Goal: Information Seeking & Learning: Learn about a topic

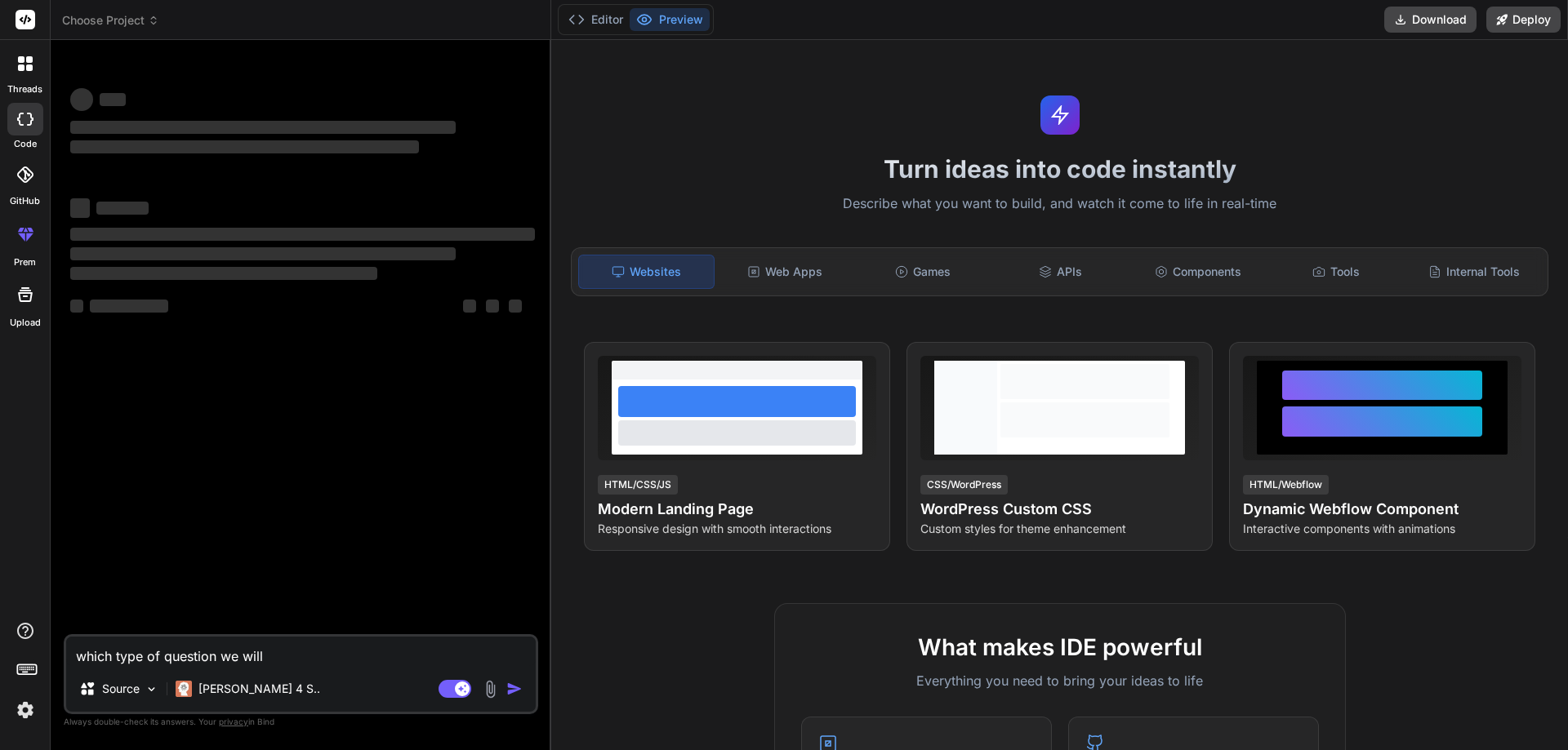
type textarea "x"
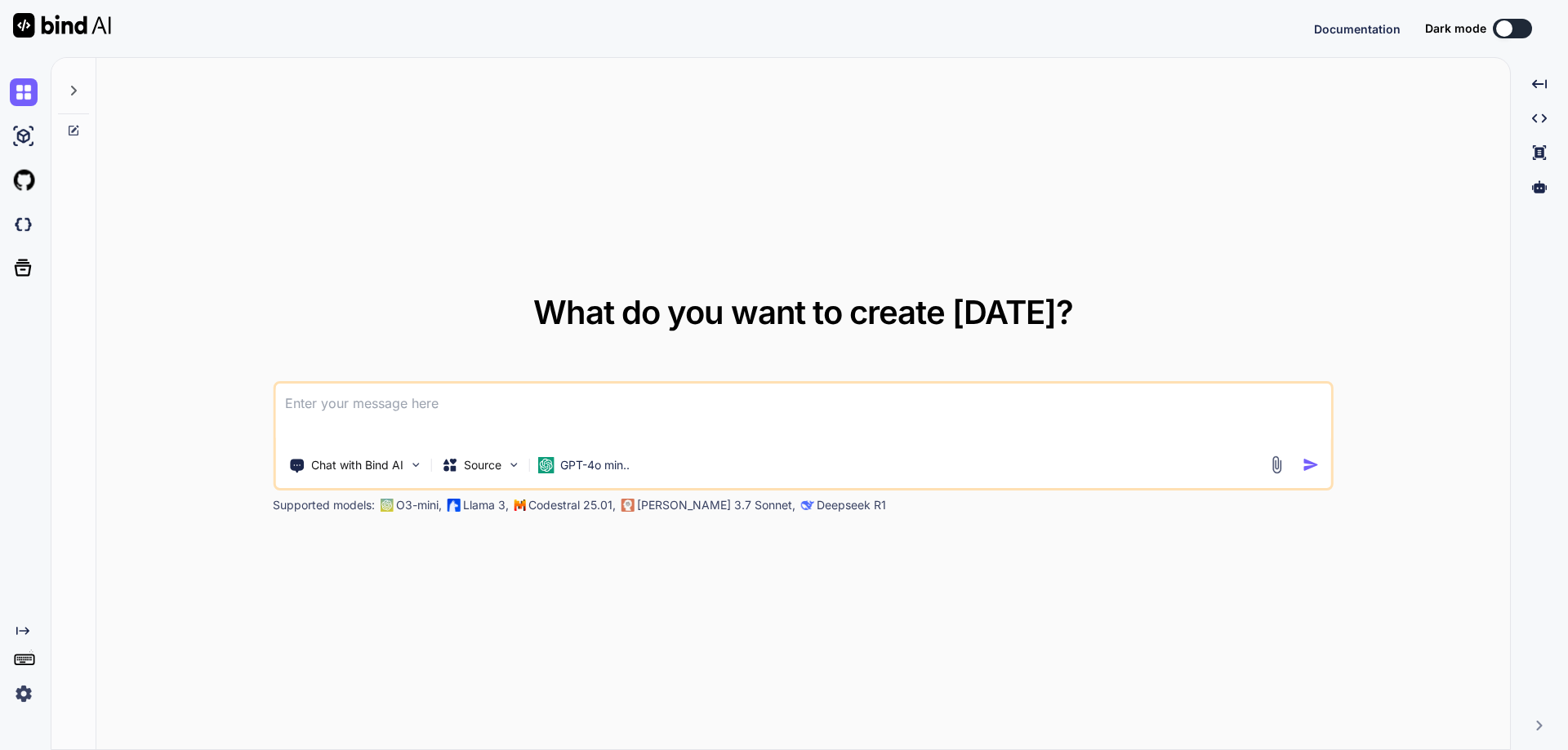
click at [408, 406] on textarea at bounding box center [804, 413] width 1056 height 60
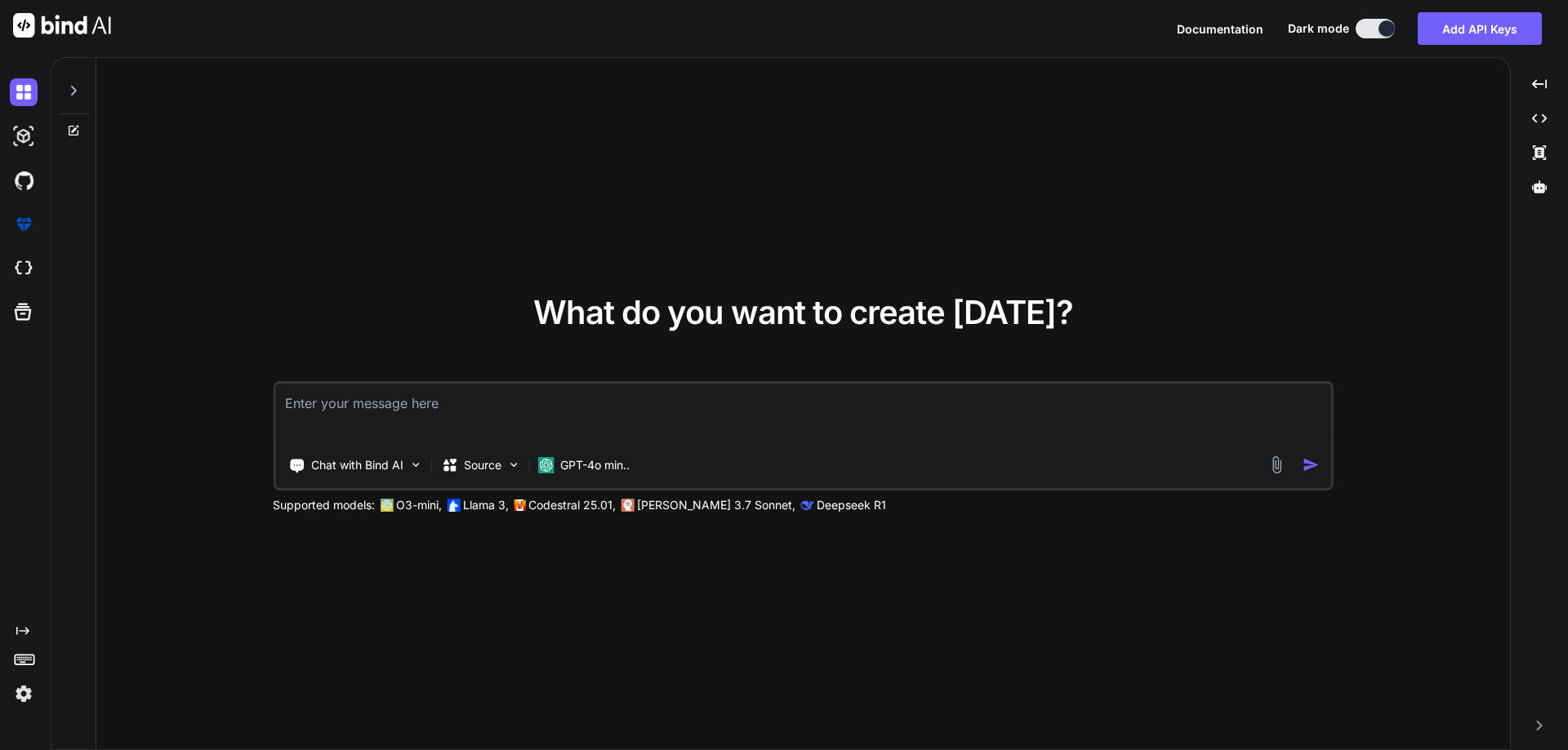
type textarea "x"
type textarea "w"
type textarea "x"
type textarea "wh"
type textarea "x"
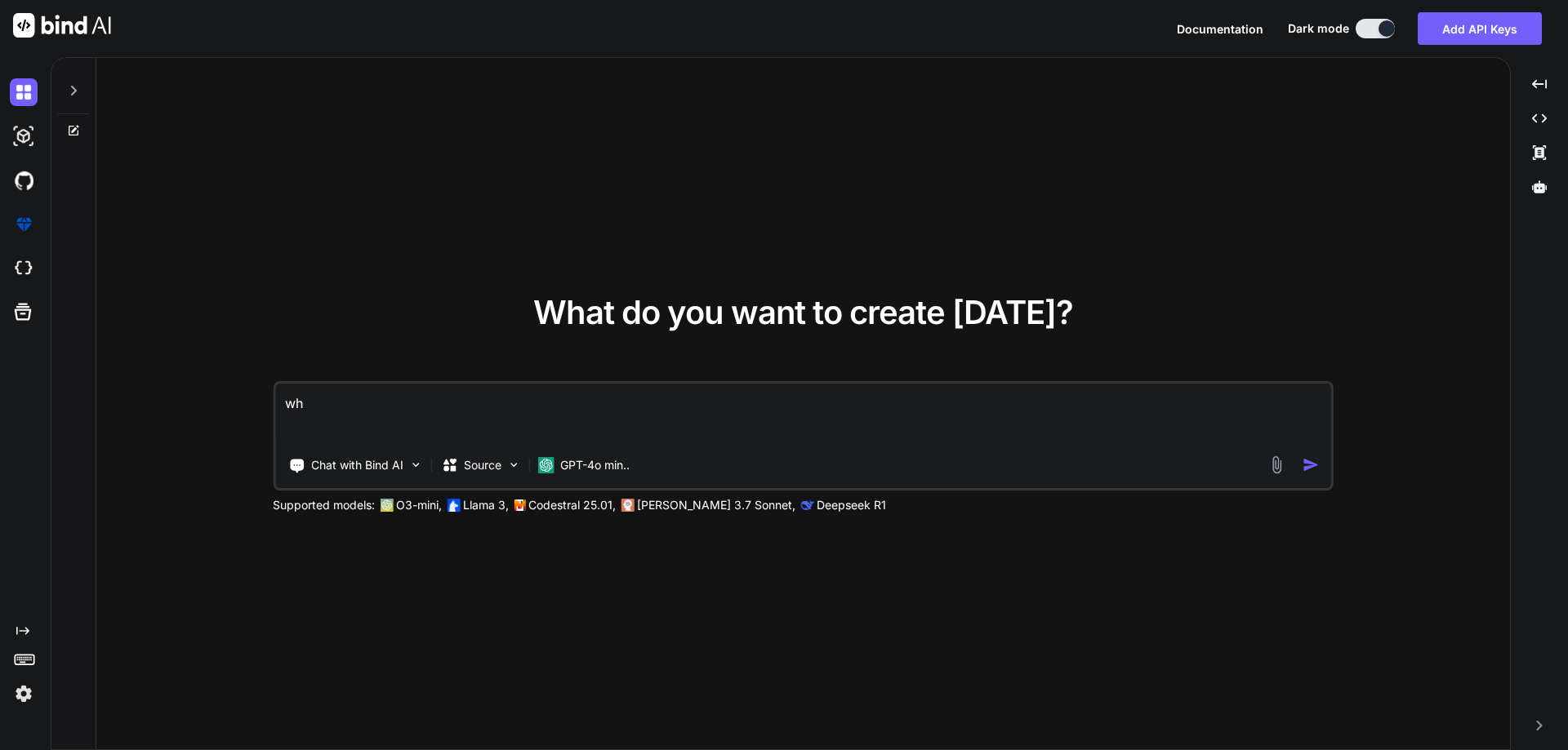
type textarea "wha"
type textarea "x"
type textarea "what"
type textarea "x"
type textarea "what"
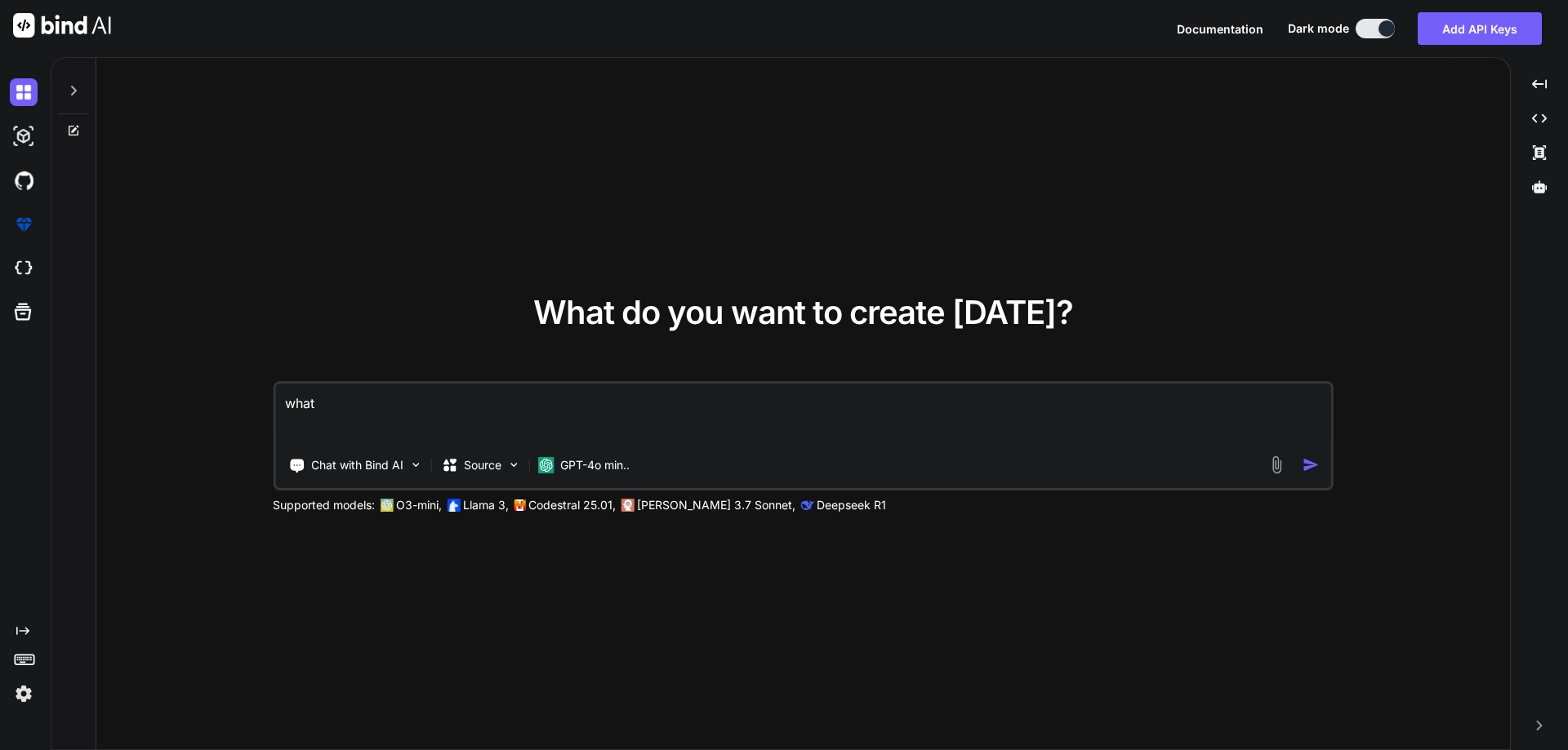
type textarea "x"
type textarea "what"
type textarea "x"
type textarea "wha"
type textarea "x"
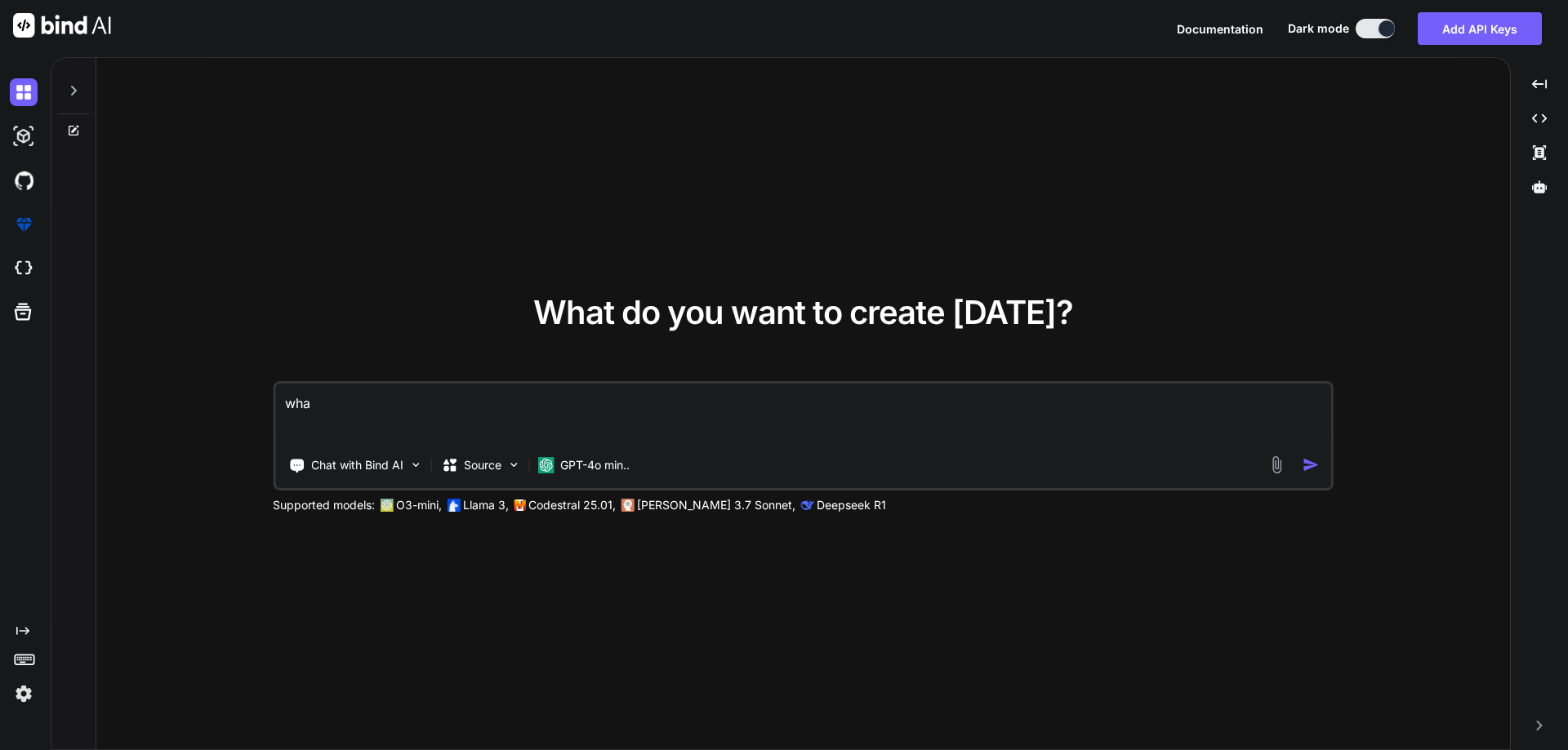
type textarea "wh"
type textarea "x"
type textarea "w"
type textarea "x"
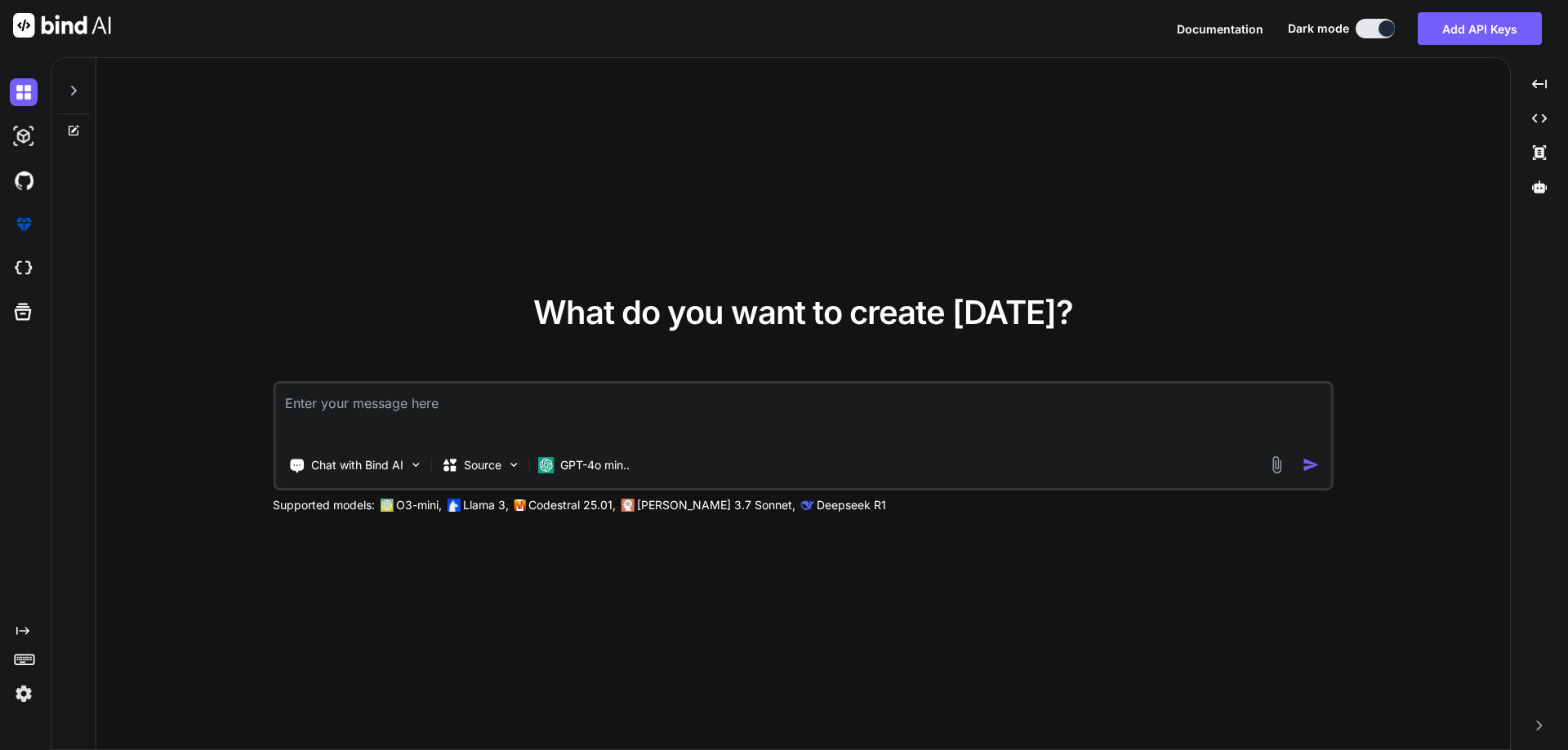
type textarea "b"
type textarea "x"
type textarea "ba"
type textarea "x"
type textarea "bac"
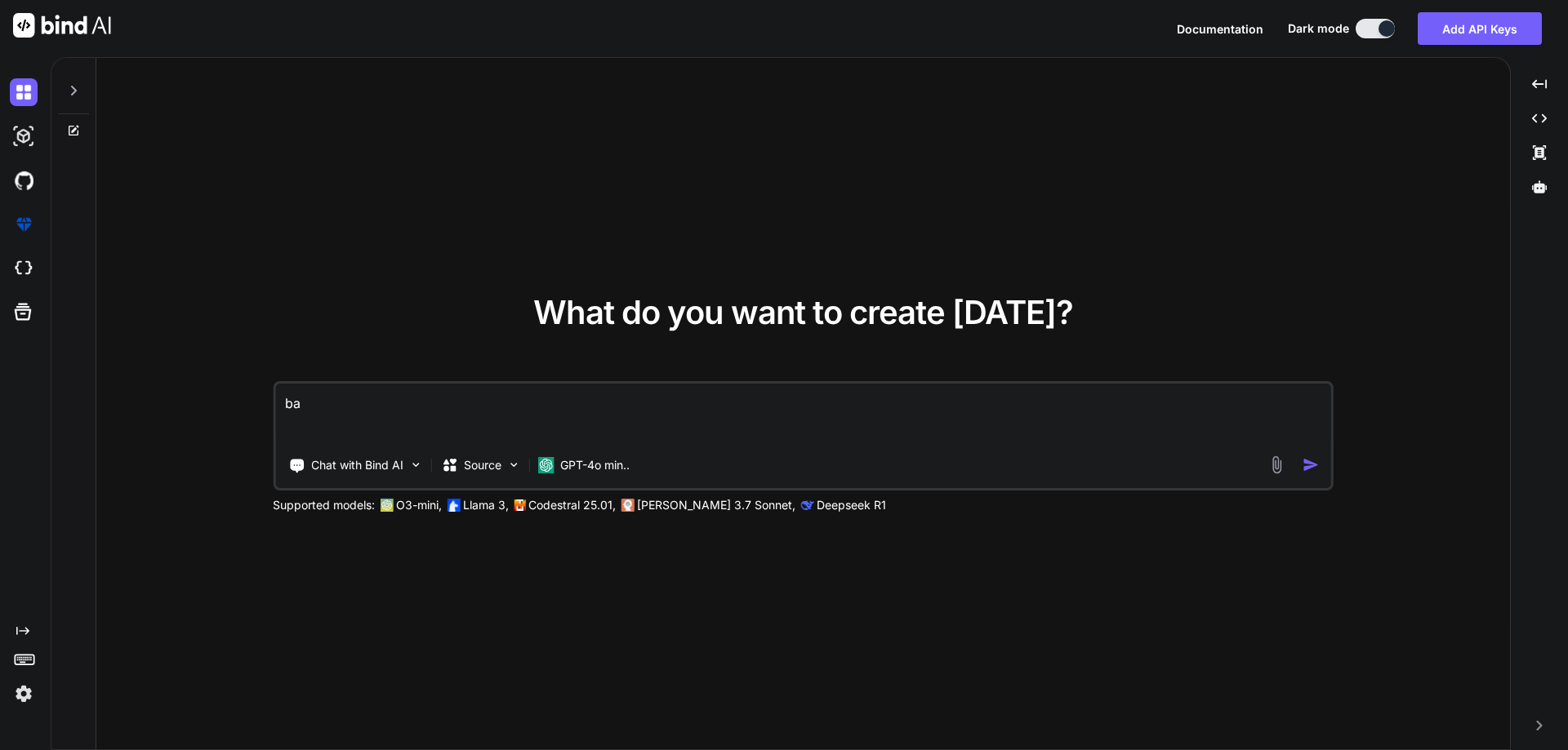
type textarea "x"
type textarea "back"
type textarea "x"
type textarea "backo"
type textarea "x"
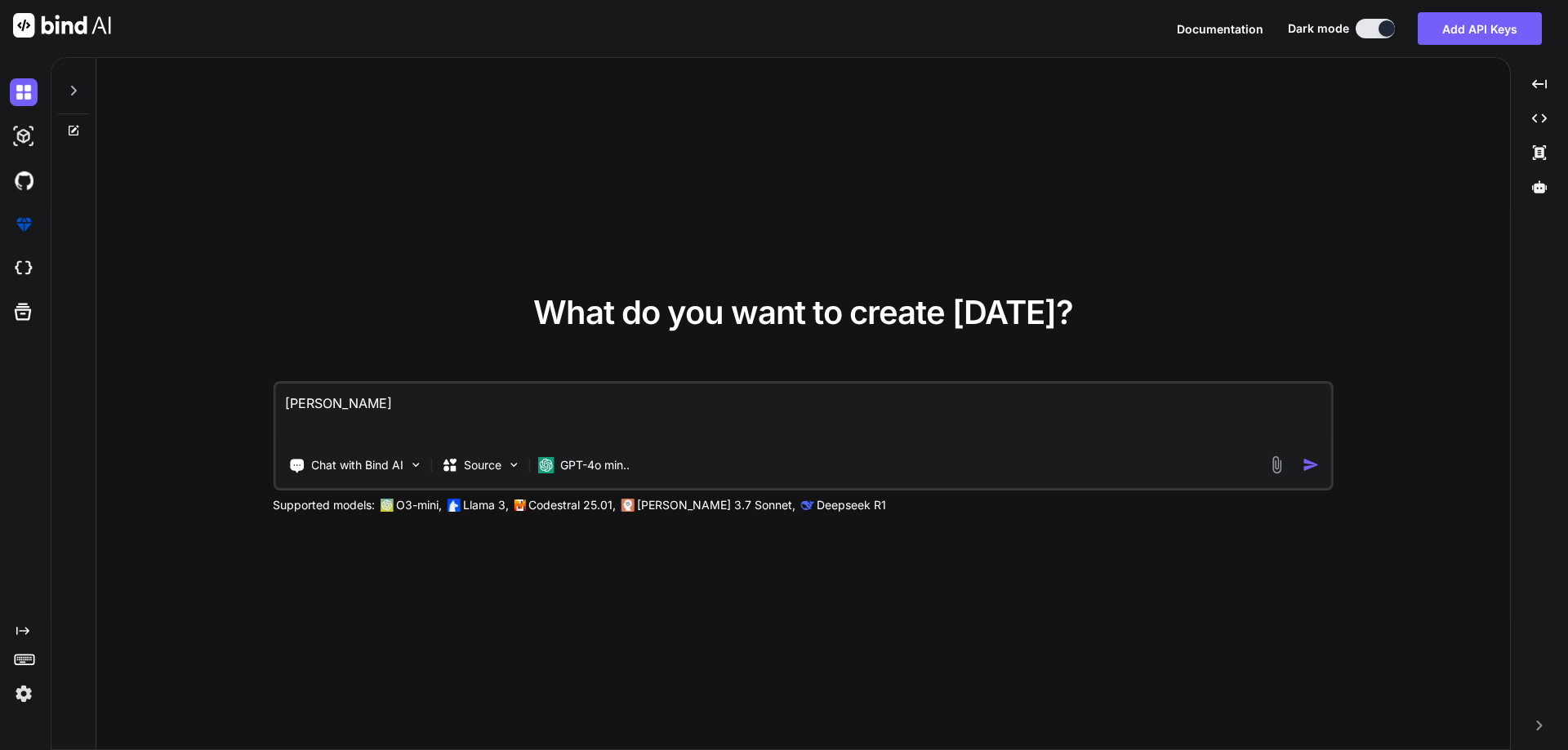
type textarea "backof"
type textarea "x"
type textarea "backoff"
type textarea "x"
type textarea "backoffi"
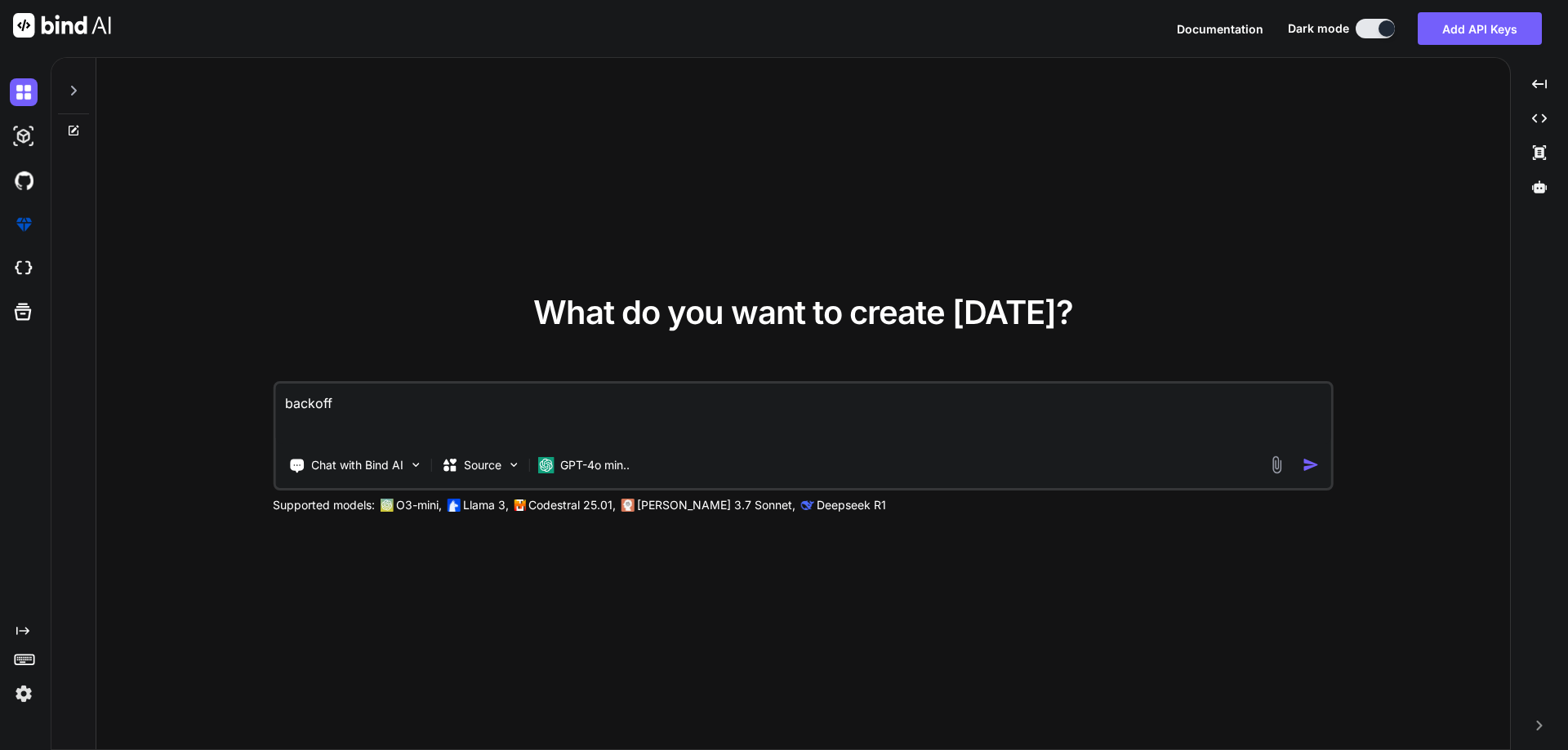
type textarea "x"
type textarea "backoffic"
type textarea "x"
type textarea "backoffice"
type textarea "x"
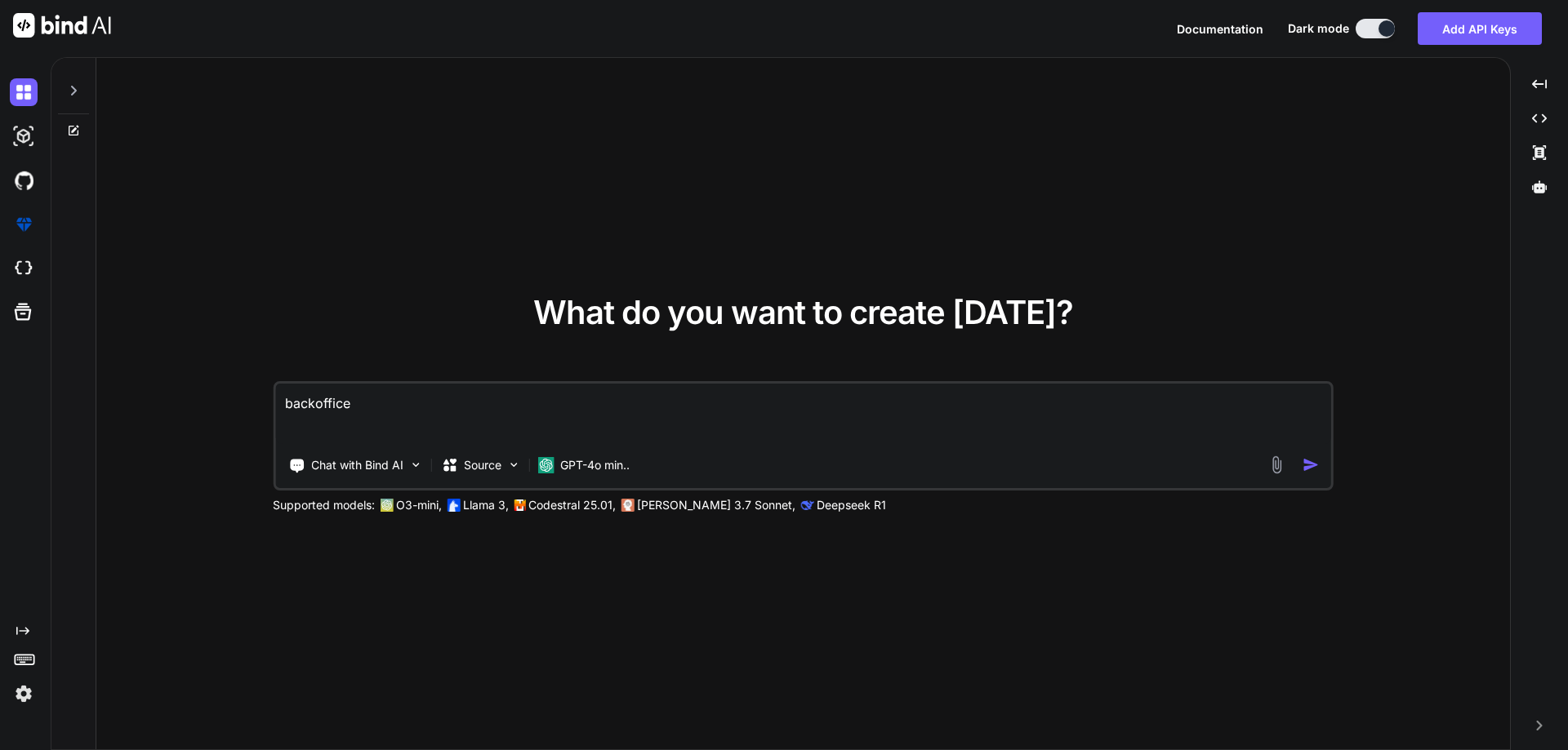
type textarea "backoffice"
type textarea "x"
type textarea "backoffice i"
type textarea "x"
type textarea "backoffice i"
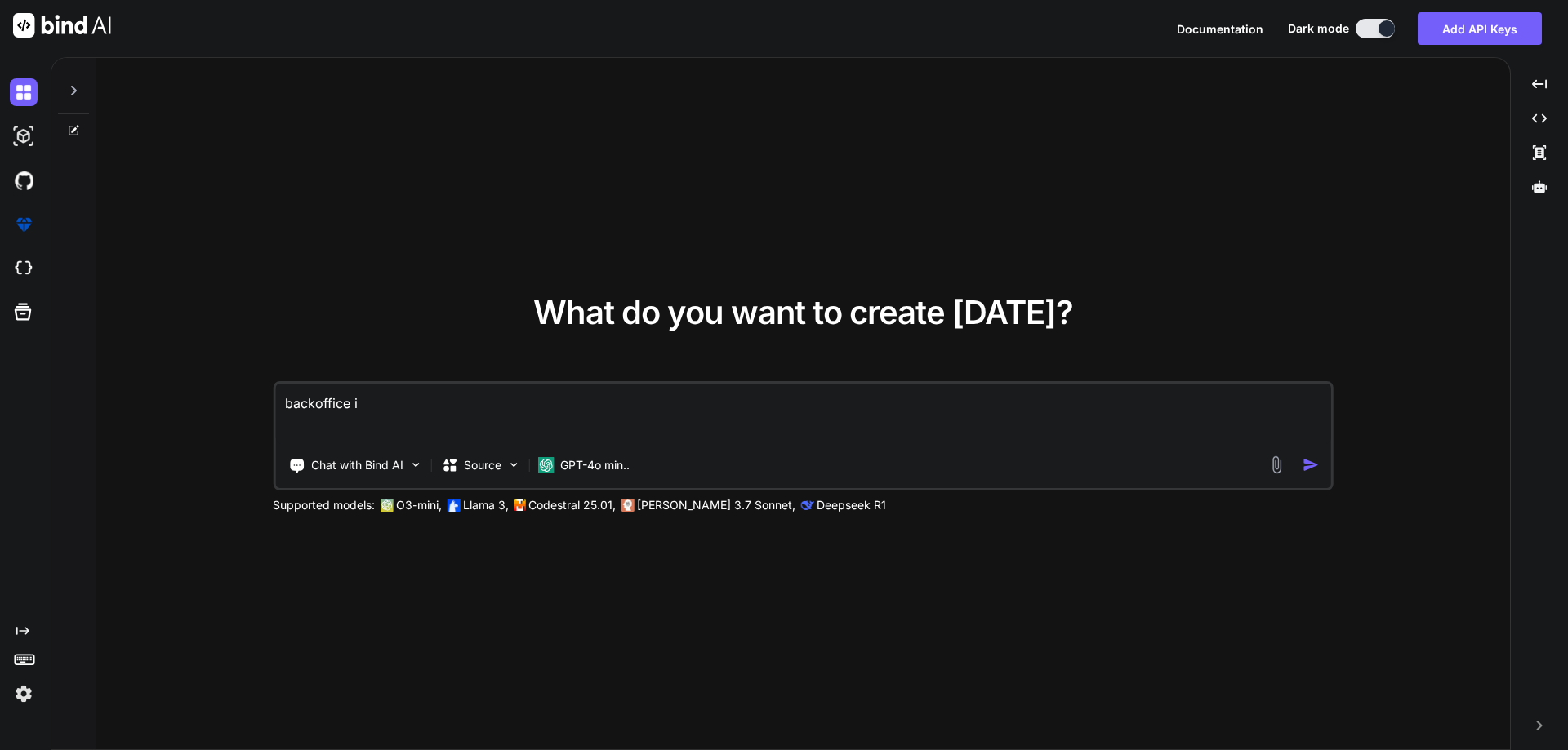
type textarea "x"
type textarea "backoffice i"
type textarea "x"
type textarea "backoffice is"
type textarea "x"
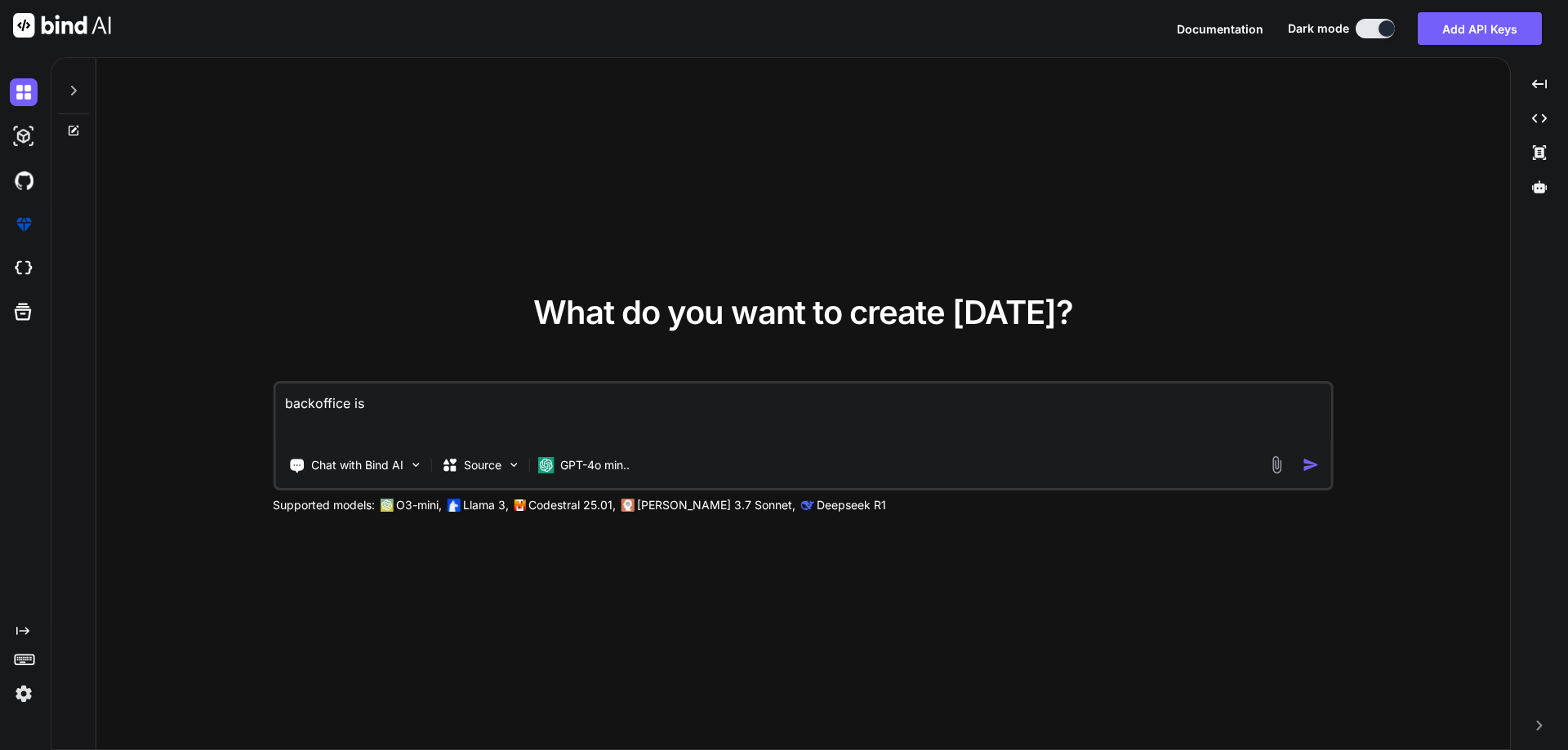
type textarea "backoffice is"
type textarea "x"
type textarea "backoffice is e"
type textarea "x"
type textarea "backoffice is ex"
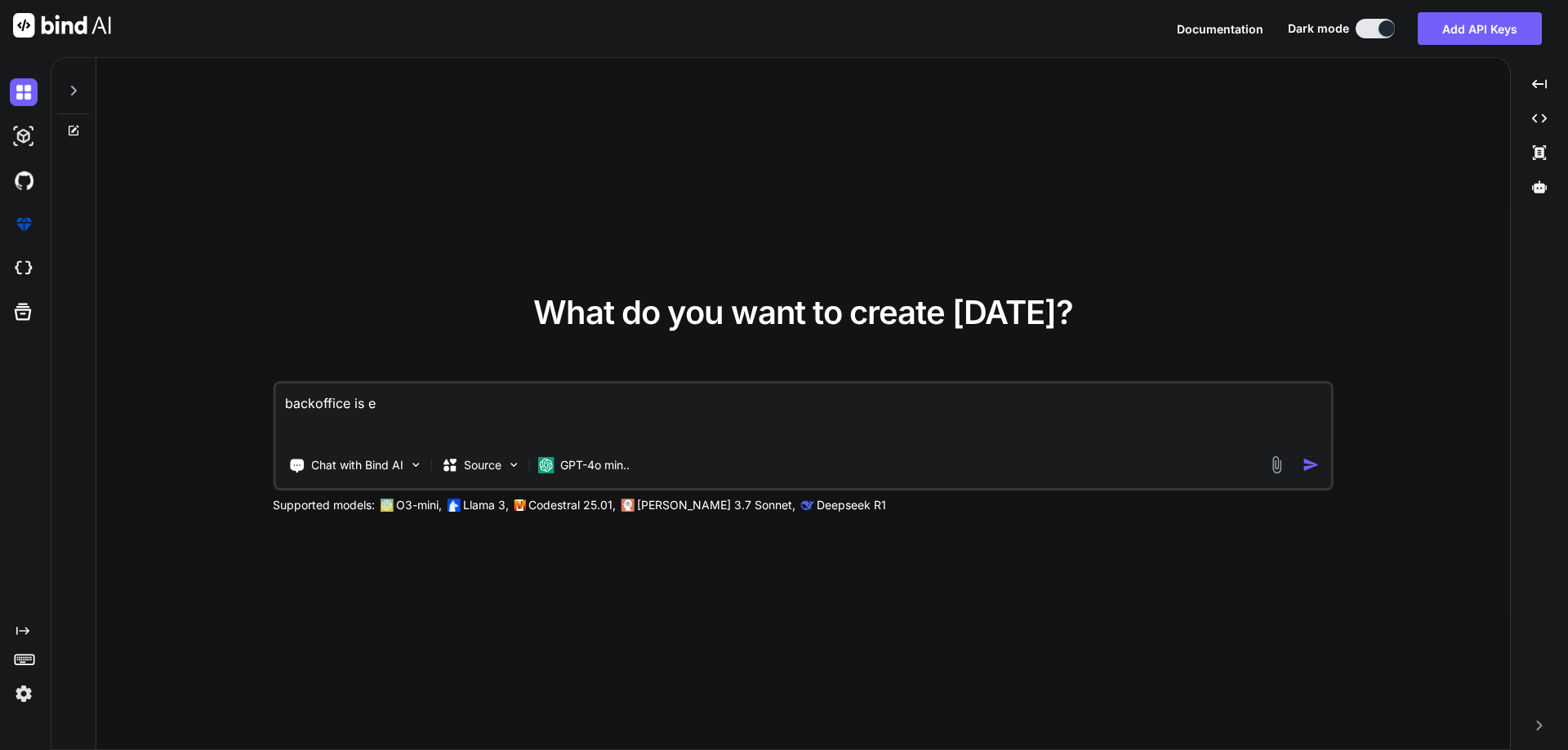
type textarea "x"
type textarea "backoffice is ext"
type textarea "x"
type textarea "backoffice is exte"
type textarea "x"
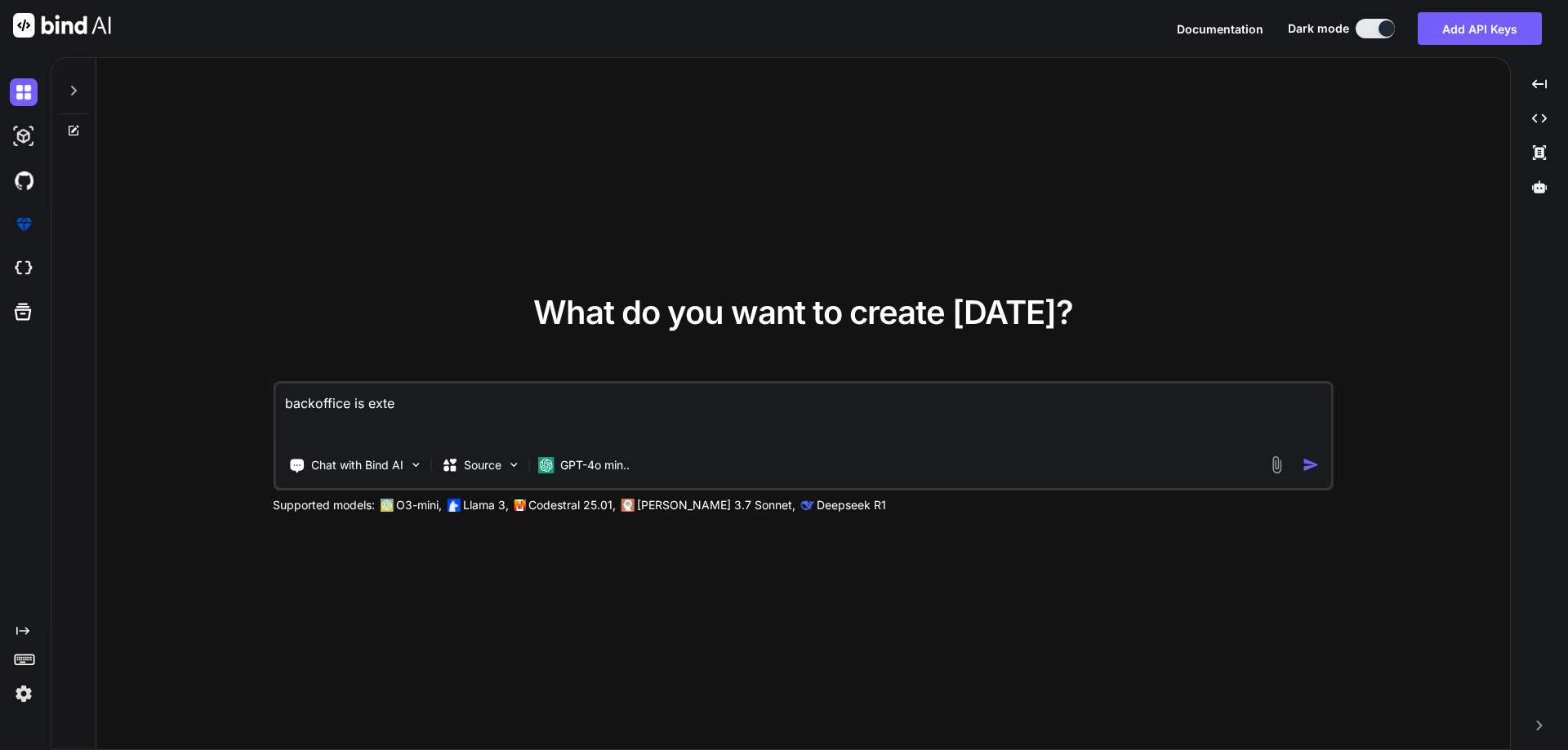
type textarea "backoffice is exten"
type textarea "x"
type textarea "backoffice is extens"
type textarea "x"
type textarea "backoffice is extensi"
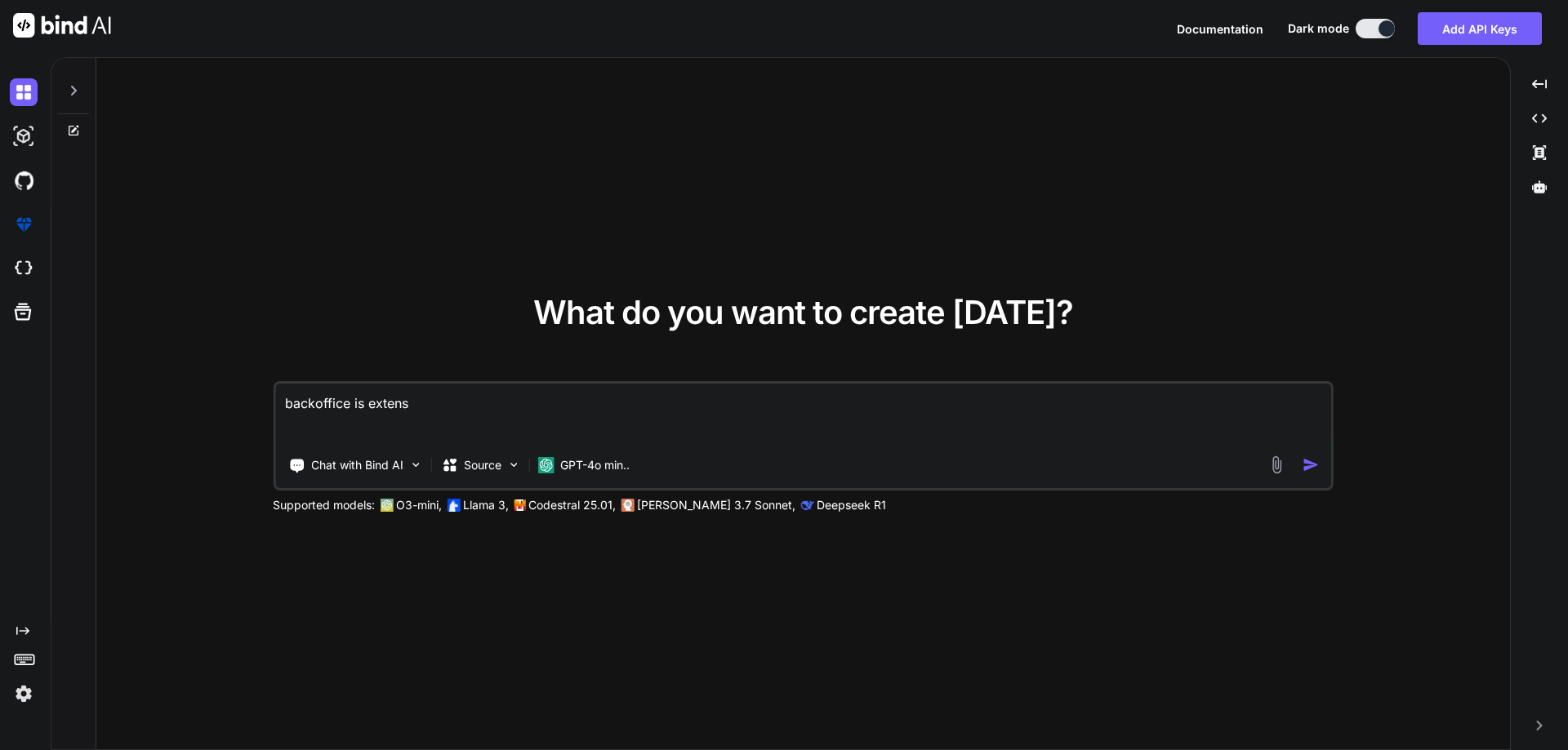
type textarea "x"
type textarea "backoffice is extensio"
type textarea "x"
type textarea "backoffice is extension"
type textarea "x"
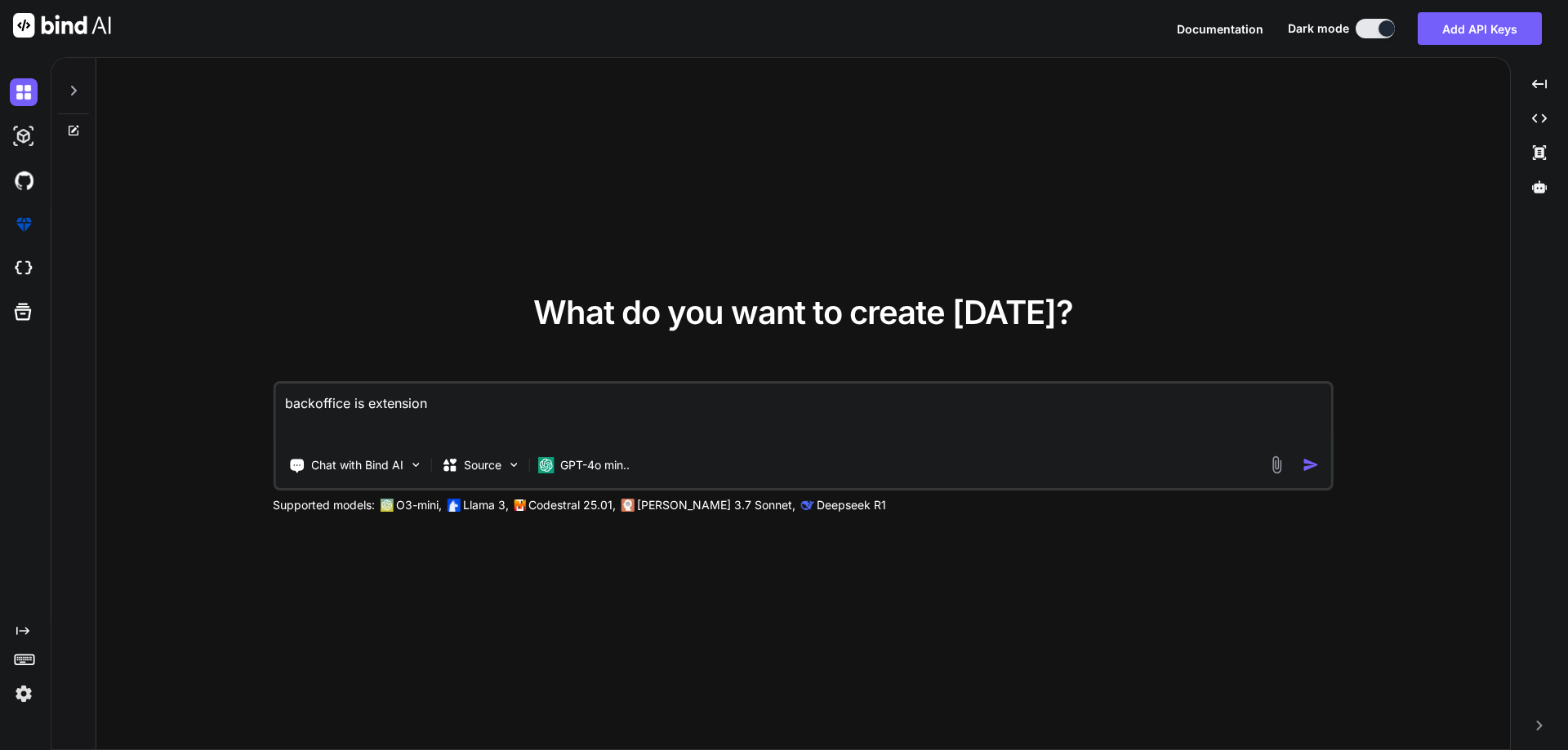
type textarea "backoffice is extension"
type textarea "x"
type textarea "backoffice is extension f"
type textarea "x"
type textarea "backoffice is extension fo"
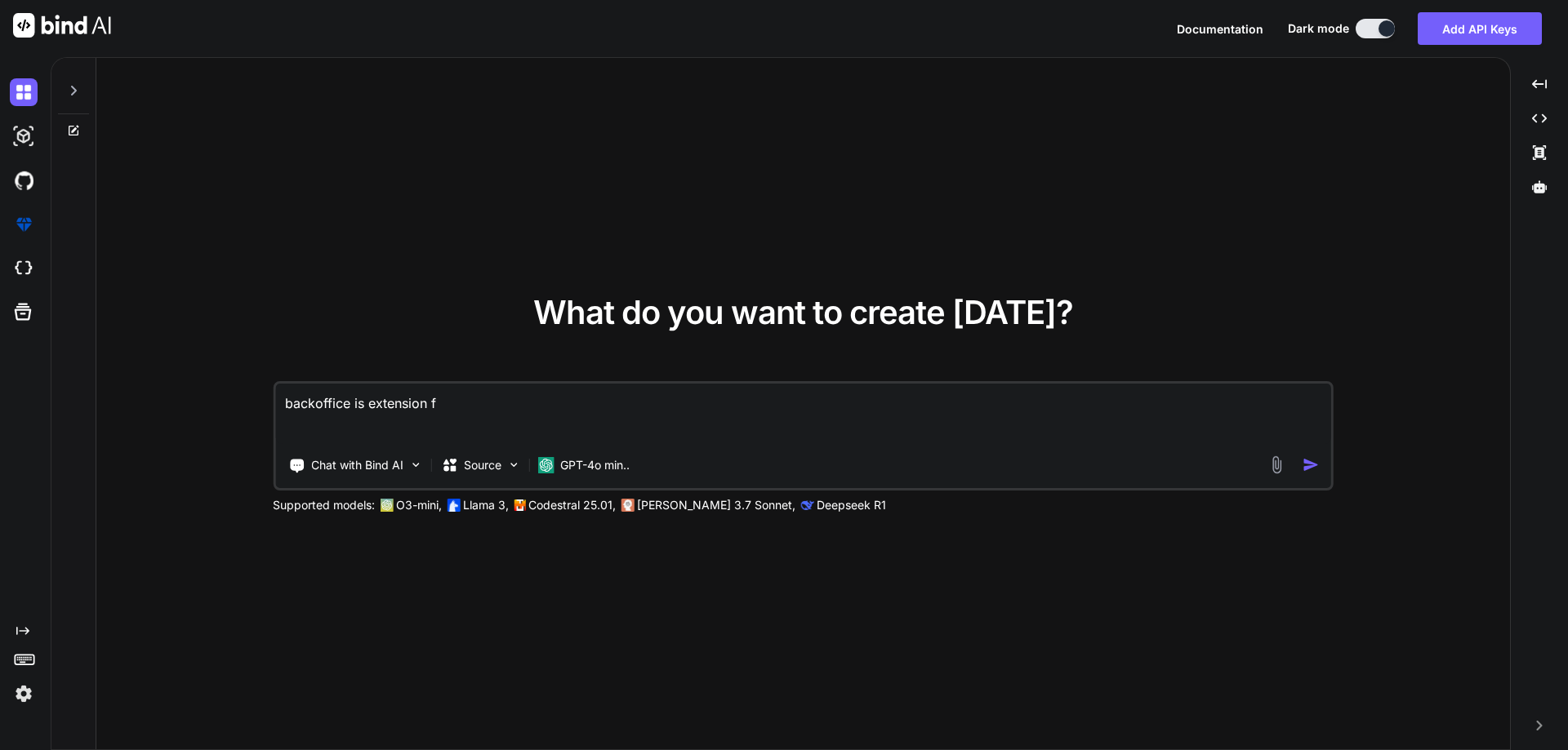
type textarea "x"
type textarea "backoffice is extension for"
type textarea "x"
type textarea "backoffice is extension for"
type textarea "x"
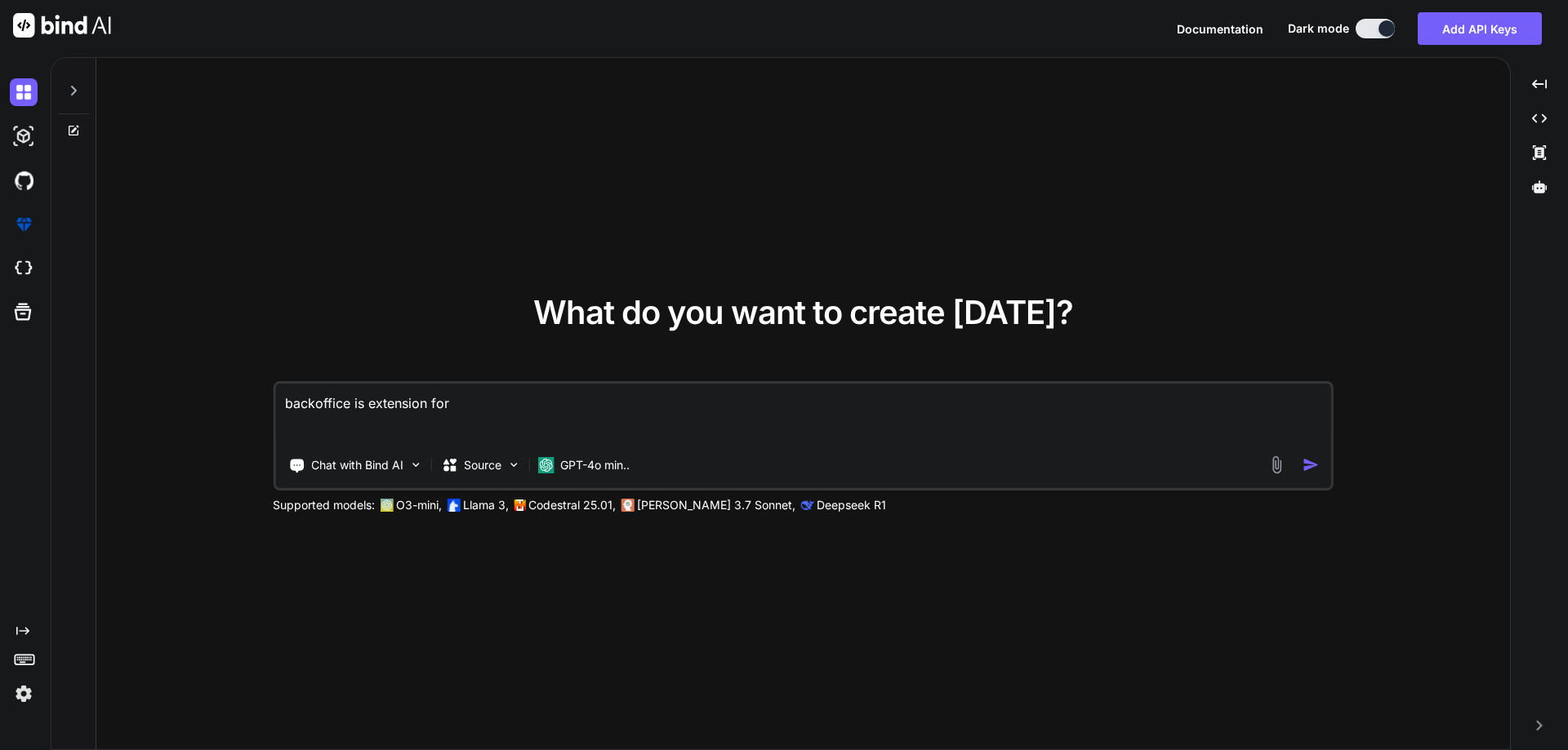
type textarea "backoffice is extension for Q"
type textarea "x"
type textarea "backoffice is extension for QS"
type textarea "x"
type textarea "backoffice is extension for QSR"
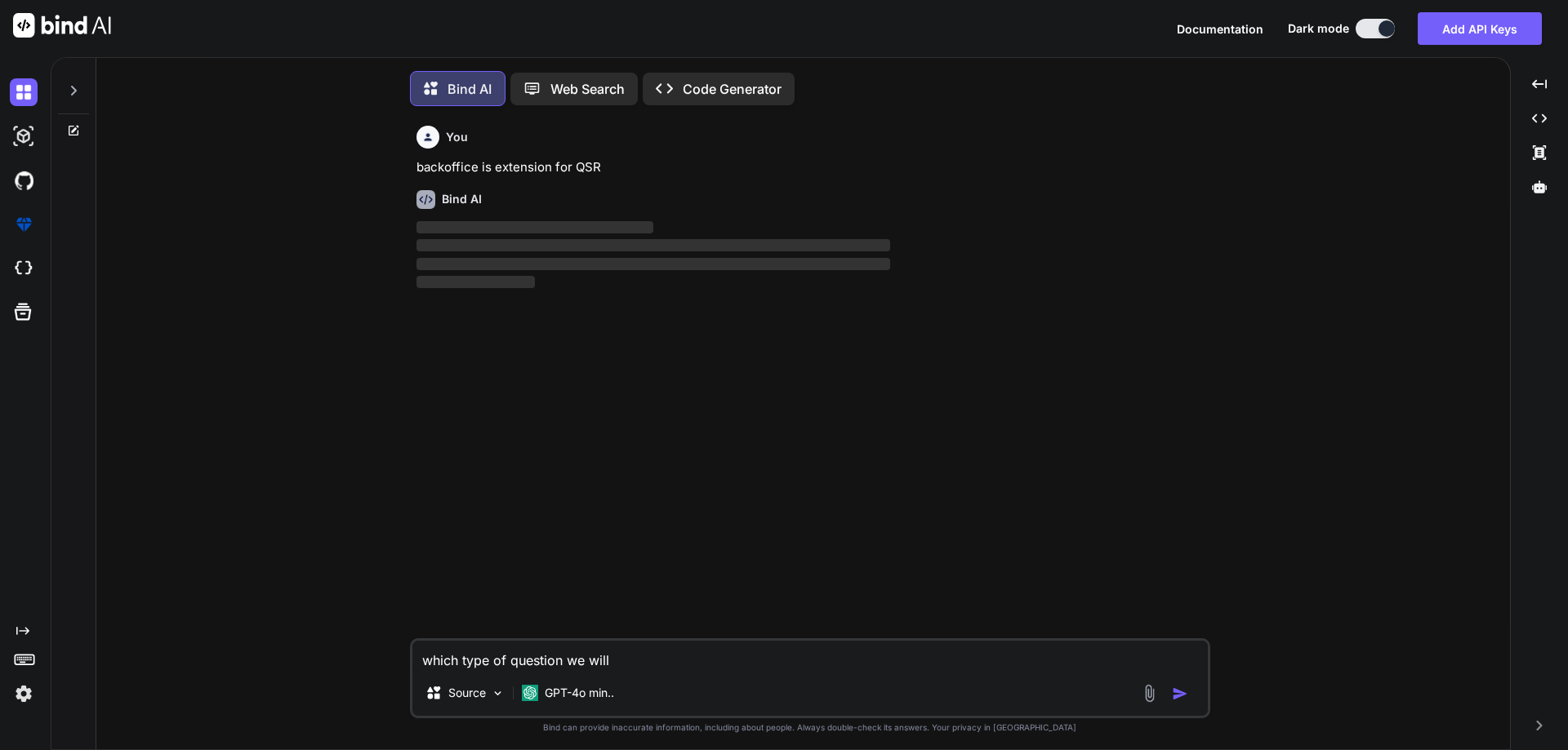
scroll to position [8, 0]
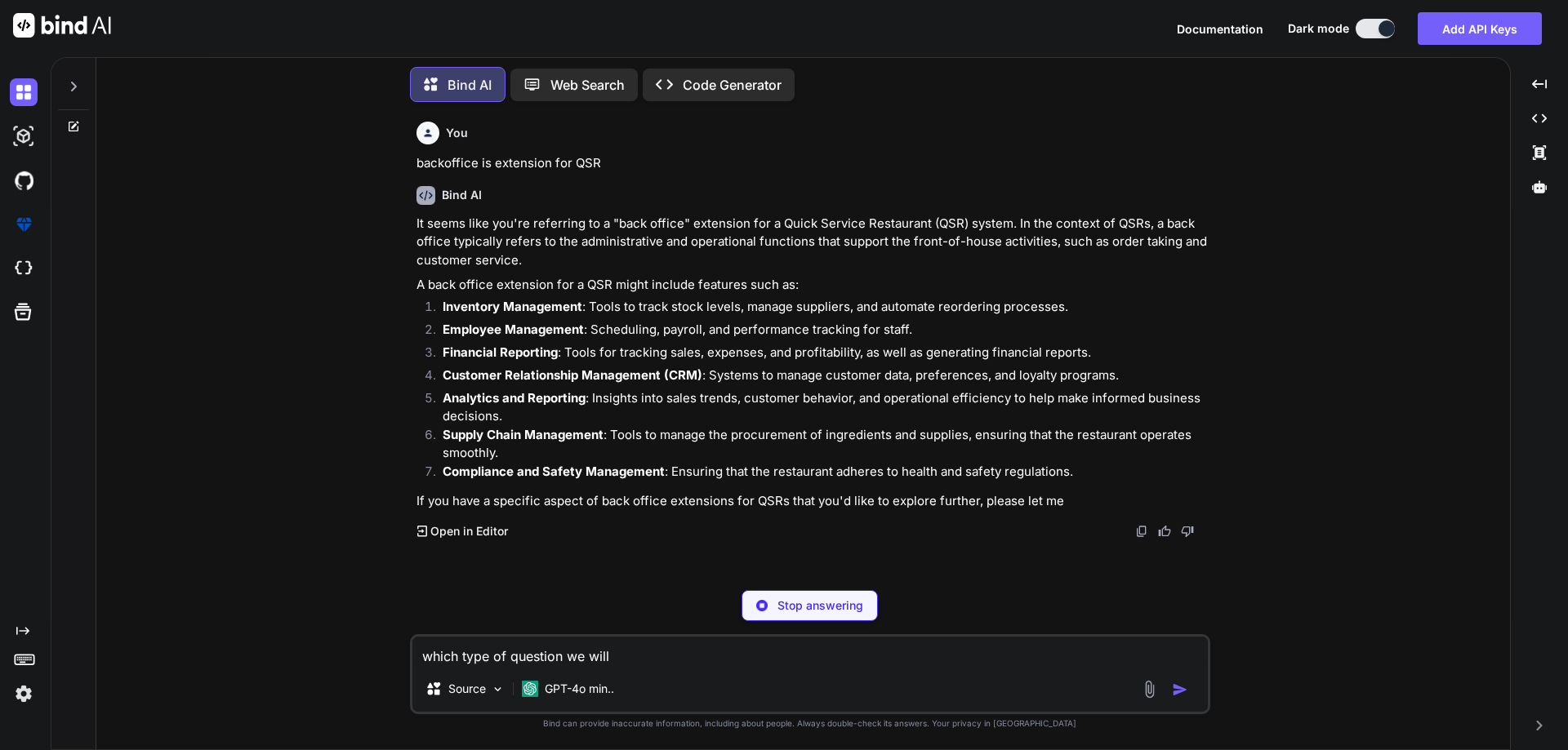
type textarea "x"
click at [582, 306] on p "Inventory Management : Tools to track stock levels, manage suppliers, and autom…" at bounding box center [824, 307] width 764 height 19
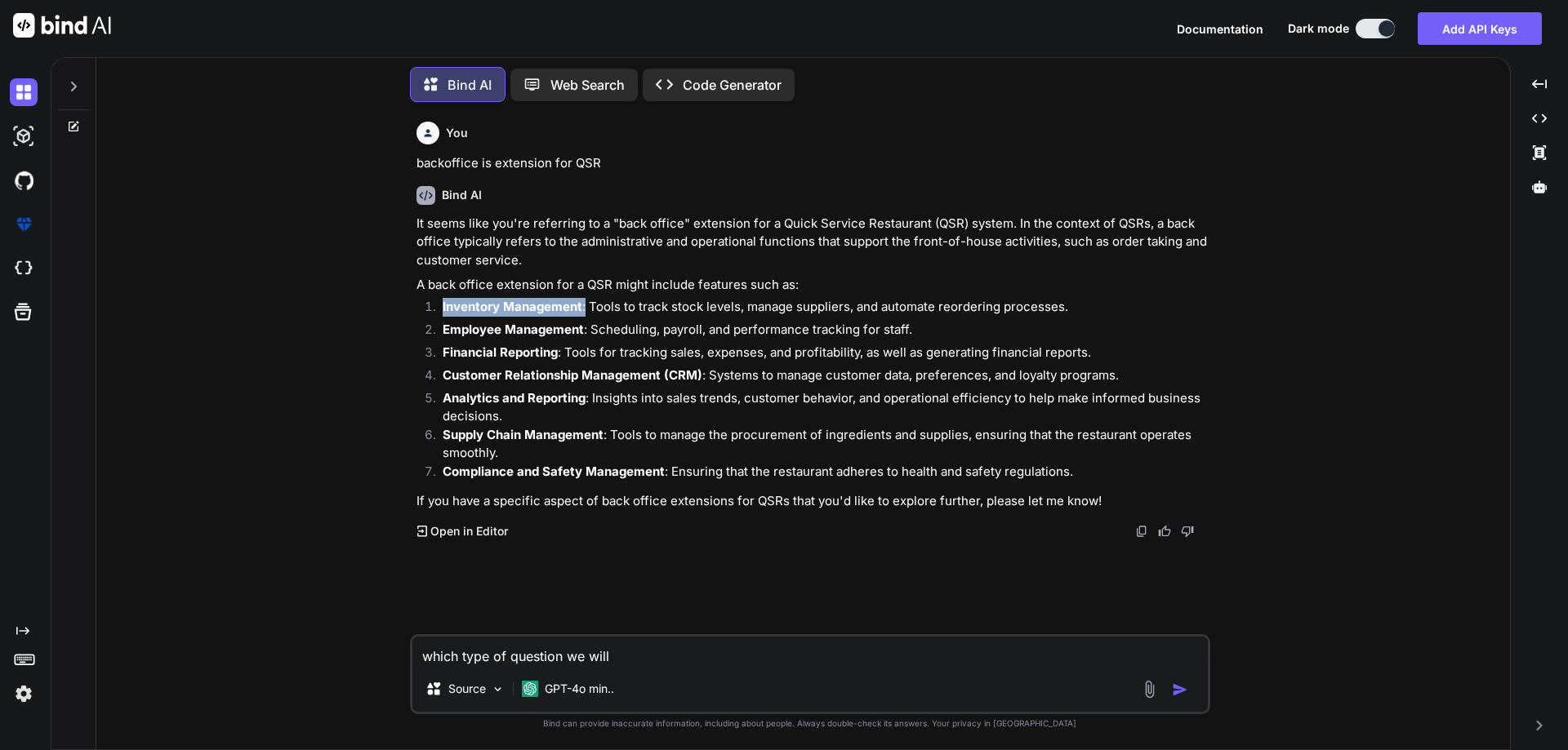
drag, startPoint x: 585, startPoint y: 307, endPoint x: 412, endPoint y: 307, distance: 173.0
click at [413, 307] on div "You backoffice is extension for QSR Bind AI It seems like you're referring to a…" at bounding box center [812, 375] width 797 height 519
drag, startPoint x: 588, startPoint y: 333, endPoint x: 436, endPoint y: 329, distance: 152.1
click at [436, 329] on li "Employee Management : Scheduling, payroll, and performance tracking for staff." at bounding box center [818, 332] width 777 height 23
drag, startPoint x: 588, startPoint y: 305, endPoint x: 435, endPoint y: 308, distance: 153.0
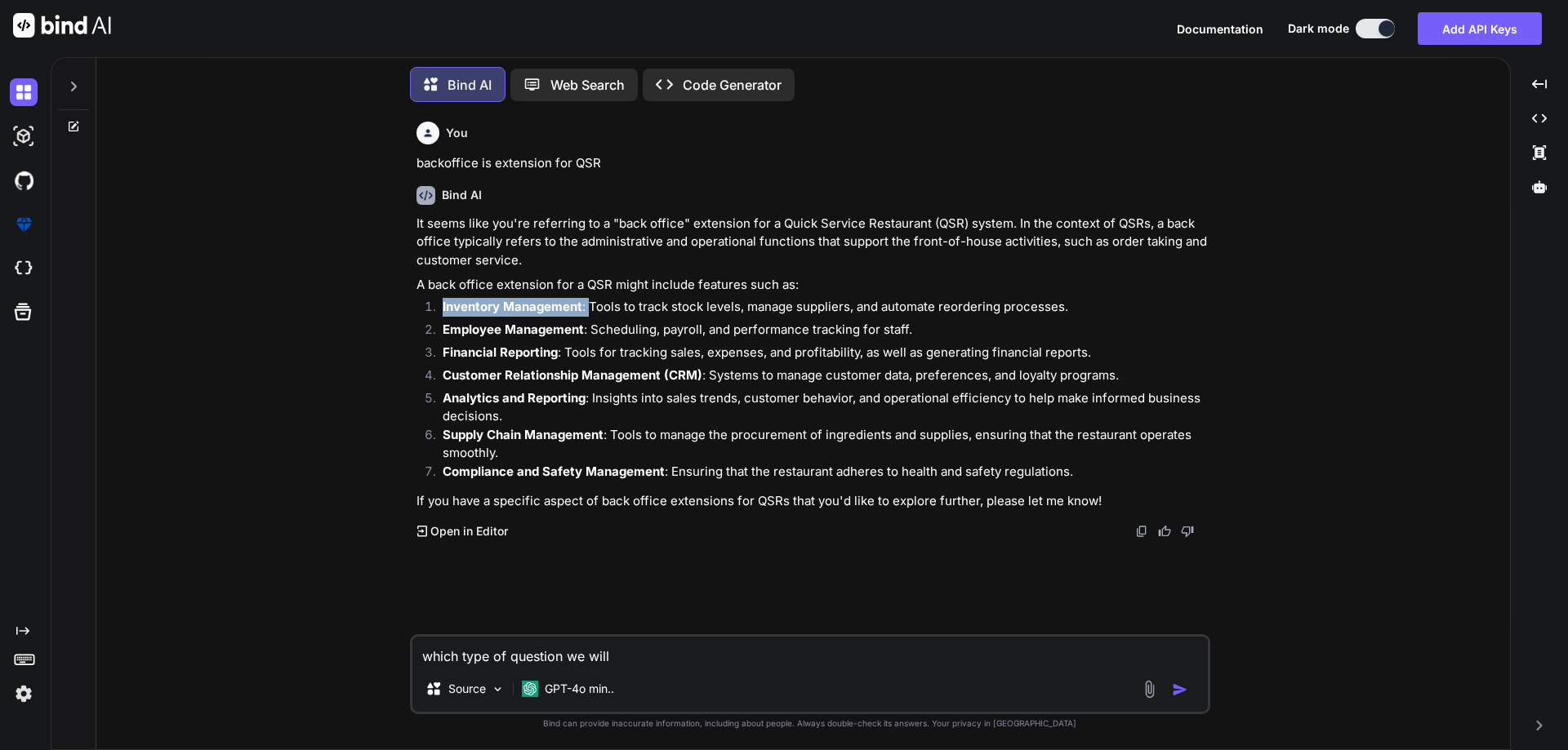
click at [435, 308] on li "Inventory Management : Tools to track stock levels, manage suppliers, and autom…" at bounding box center [818, 309] width 777 height 23
click at [594, 310] on p "Inventory Management : Tools to track stock levels, manage suppliers, and autom…" at bounding box center [824, 307] width 764 height 19
drag, startPoint x: 589, startPoint y: 310, endPoint x: 739, endPoint y: 308, distance: 150.0
click at [739, 308] on p "Inventory Management : Tools to track stock levels, manage suppliers, and autom…" at bounding box center [824, 307] width 764 height 19
click at [780, 316] on li "Inventory Management : Tools to track stock levels, manage suppliers, and autom…" at bounding box center [818, 309] width 777 height 23
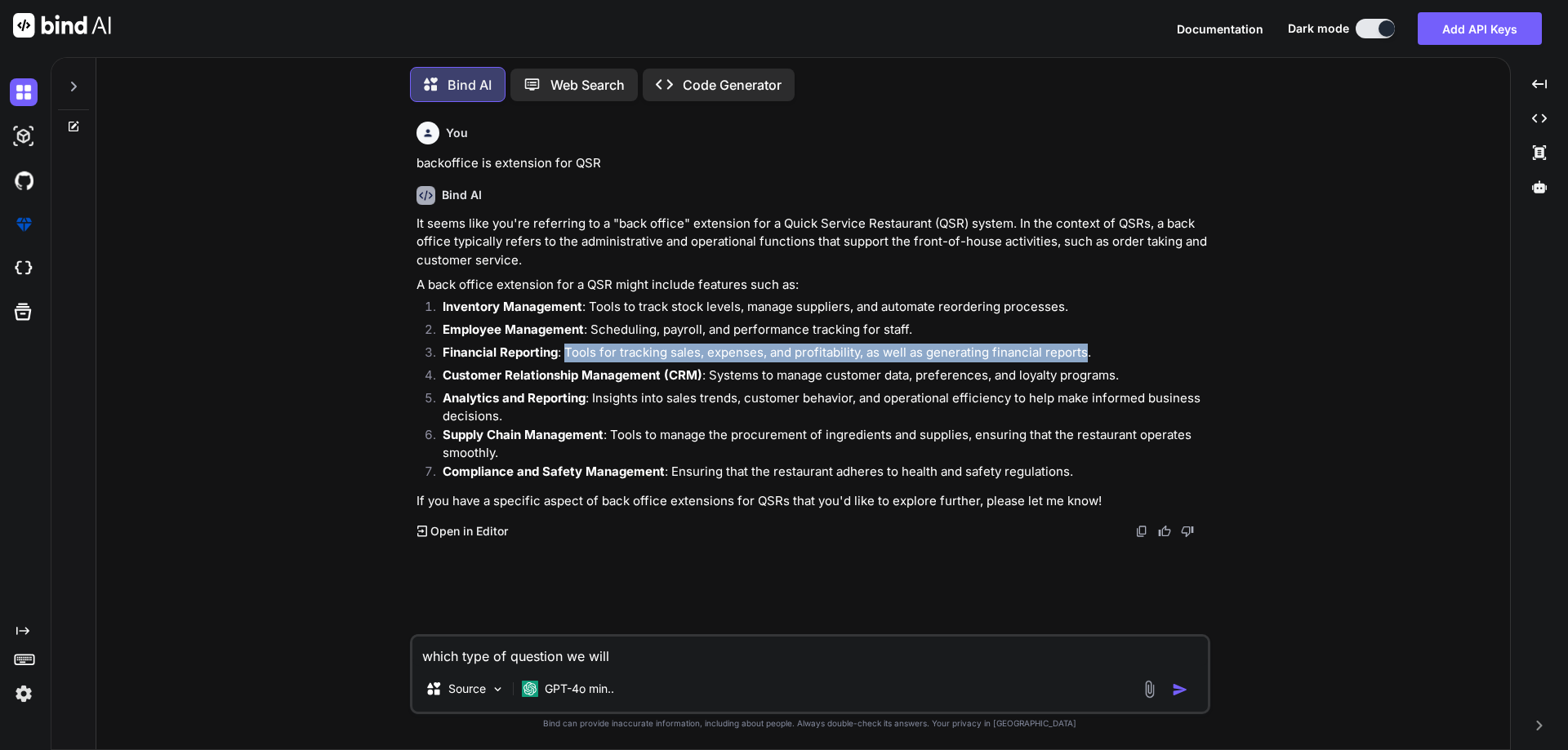
drag, startPoint x: 1082, startPoint y: 354, endPoint x: 566, endPoint y: 357, distance: 516.0
click at [566, 357] on p "Financial Reporting : Tools for tracking sales, expenses, and profitability, as…" at bounding box center [824, 353] width 764 height 19
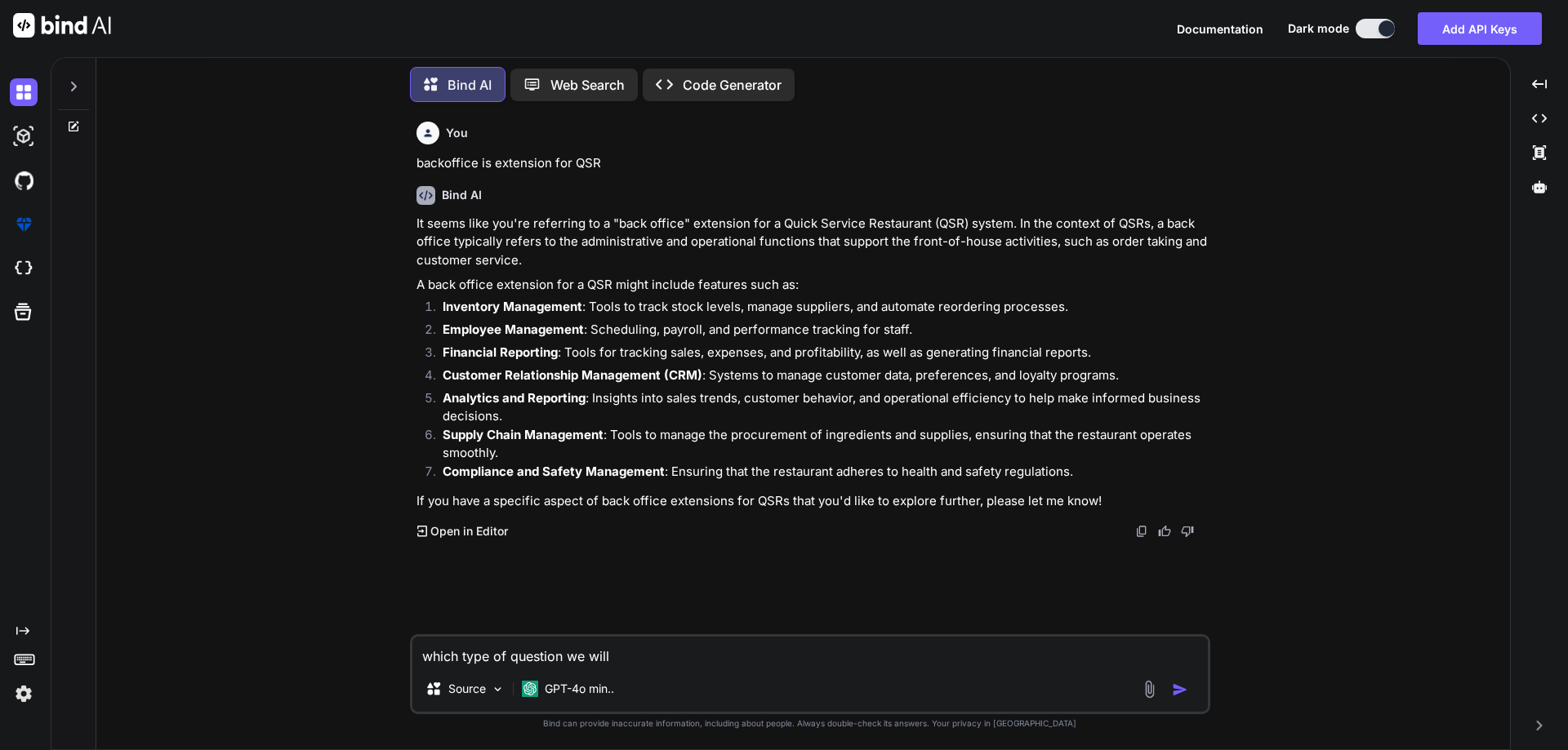
click at [669, 386] on li "Customer Relationship Management (CRM) : Systems to manage customer data, prefe…" at bounding box center [818, 378] width 777 height 23
drag, startPoint x: 708, startPoint y: 375, endPoint x: 1114, endPoint y: 380, distance: 406.0
click at [1114, 380] on p "Customer Relationship Management (CRM) : Systems to manage customer data, prefe…" at bounding box center [824, 376] width 764 height 19
click at [725, 410] on p "Analytics and Reporting : Insights into sales trends, customer behavior, and op…" at bounding box center [824, 407] width 764 height 36
drag, startPoint x: 708, startPoint y: 375, endPoint x: 1114, endPoint y: 375, distance: 406.0
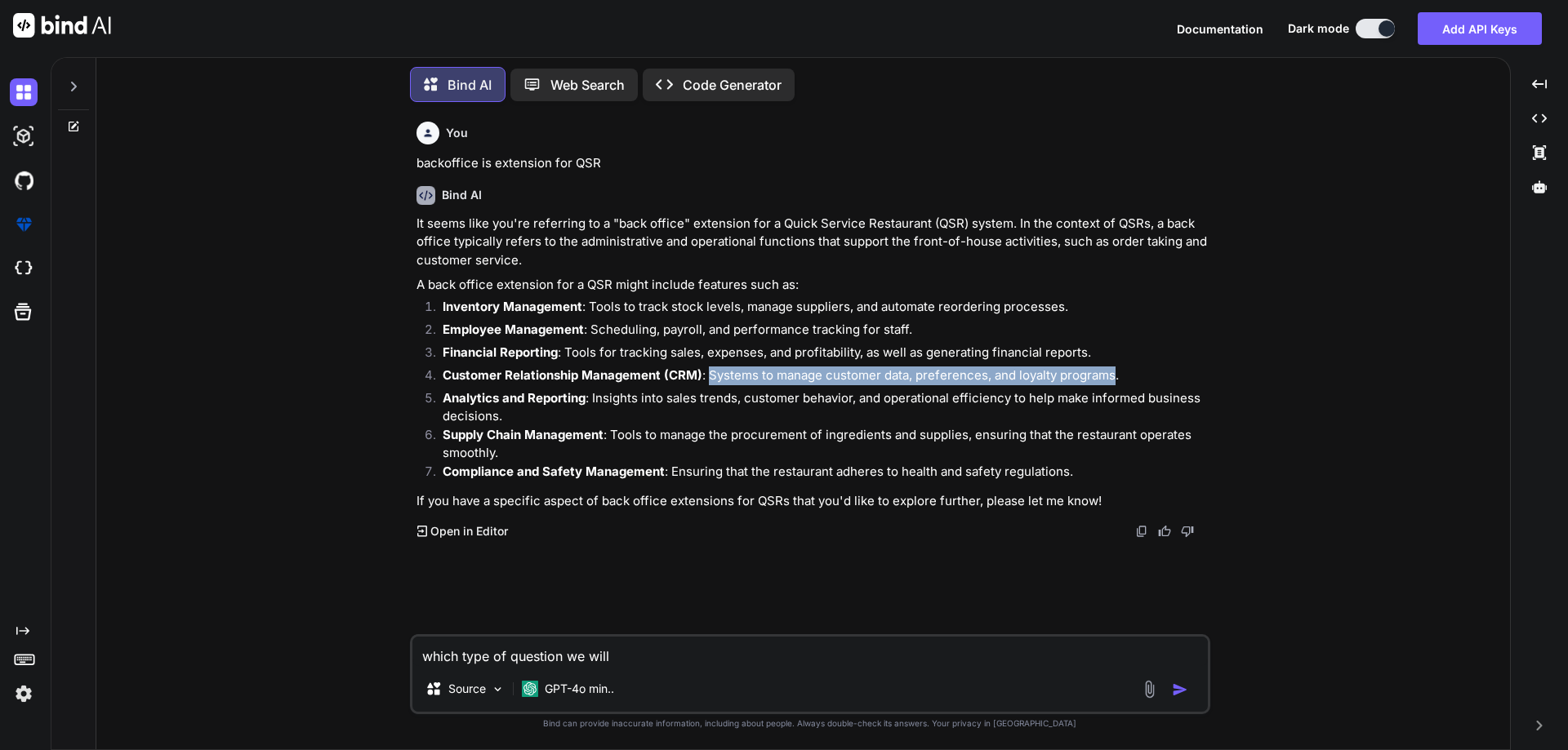
click at [1114, 375] on p "Customer Relationship Management (CRM) : Systems to manage customer data, prefe…" at bounding box center [824, 376] width 764 height 19
drag, startPoint x: 1114, startPoint y: 375, endPoint x: 708, endPoint y: 368, distance: 406.1
click at [708, 368] on p "Customer Relationship Management (CRM) : Systems to manage customer data, prefe…" at bounding box center [824, 376] width 764 height 19
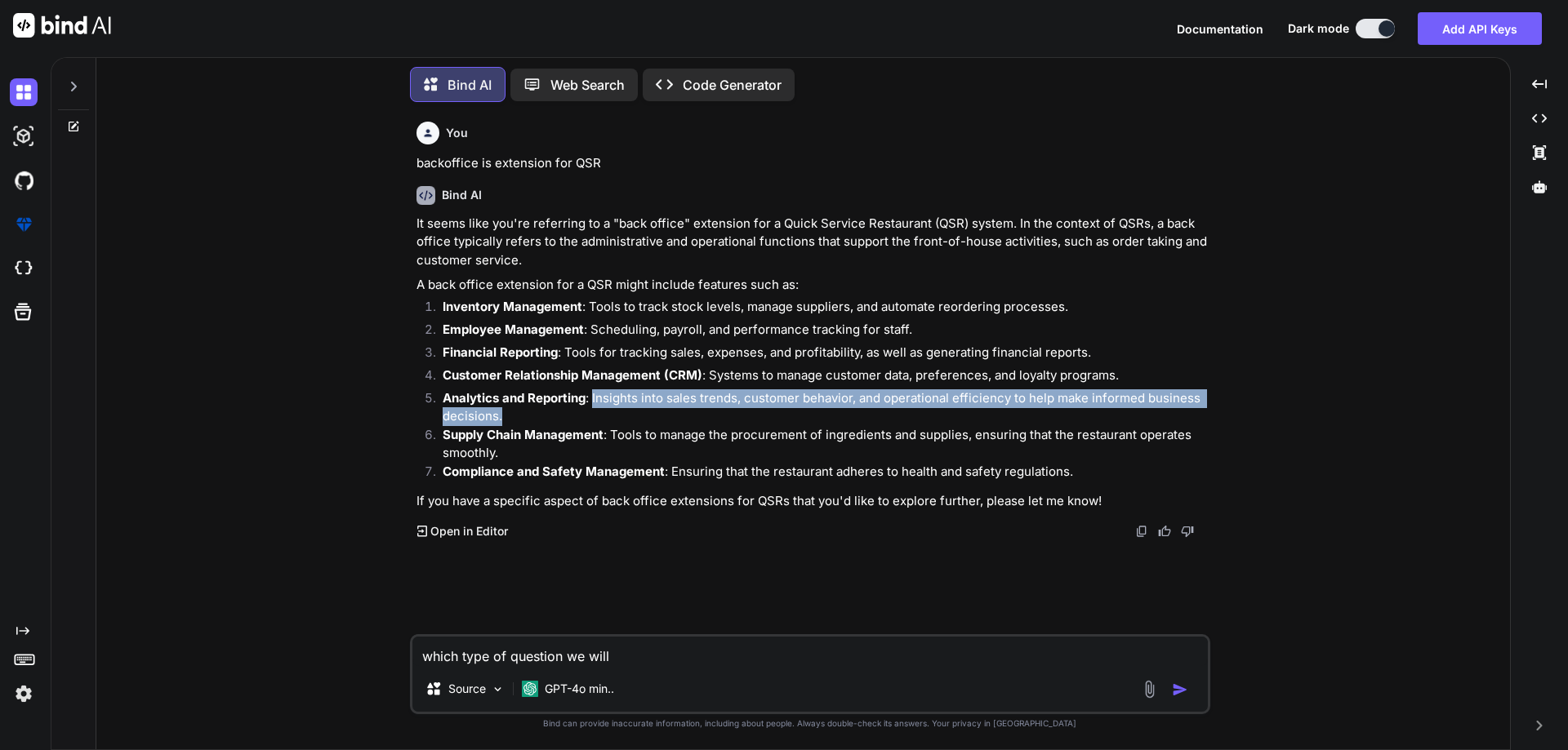
drag, startPoint x: 594, startPoint y: 395, endPoint x: 602, endPoint y: 418, distance: 24.4
click at [602, 418] on p "Analytics and Reporting : Insights into sales trends, customer behavior, and op…" at bounding box center [824, 407] width 764 height 36
click at [607, 411] on p "Analytics and Reporting : Insights into sales trends, customer behavior, and op…" at bounding box center [824, 407] width 764 height 36
click at [595, 395] on p "Analytics and Reporting : Insights into sales trends, customer behavior, and op…" at bounding box center [824, 407] width 764 height 36
drag, startPoint x: 591, startPoint y: 395, endPoint x: 613, endPoint y: 415, distance: 29.7
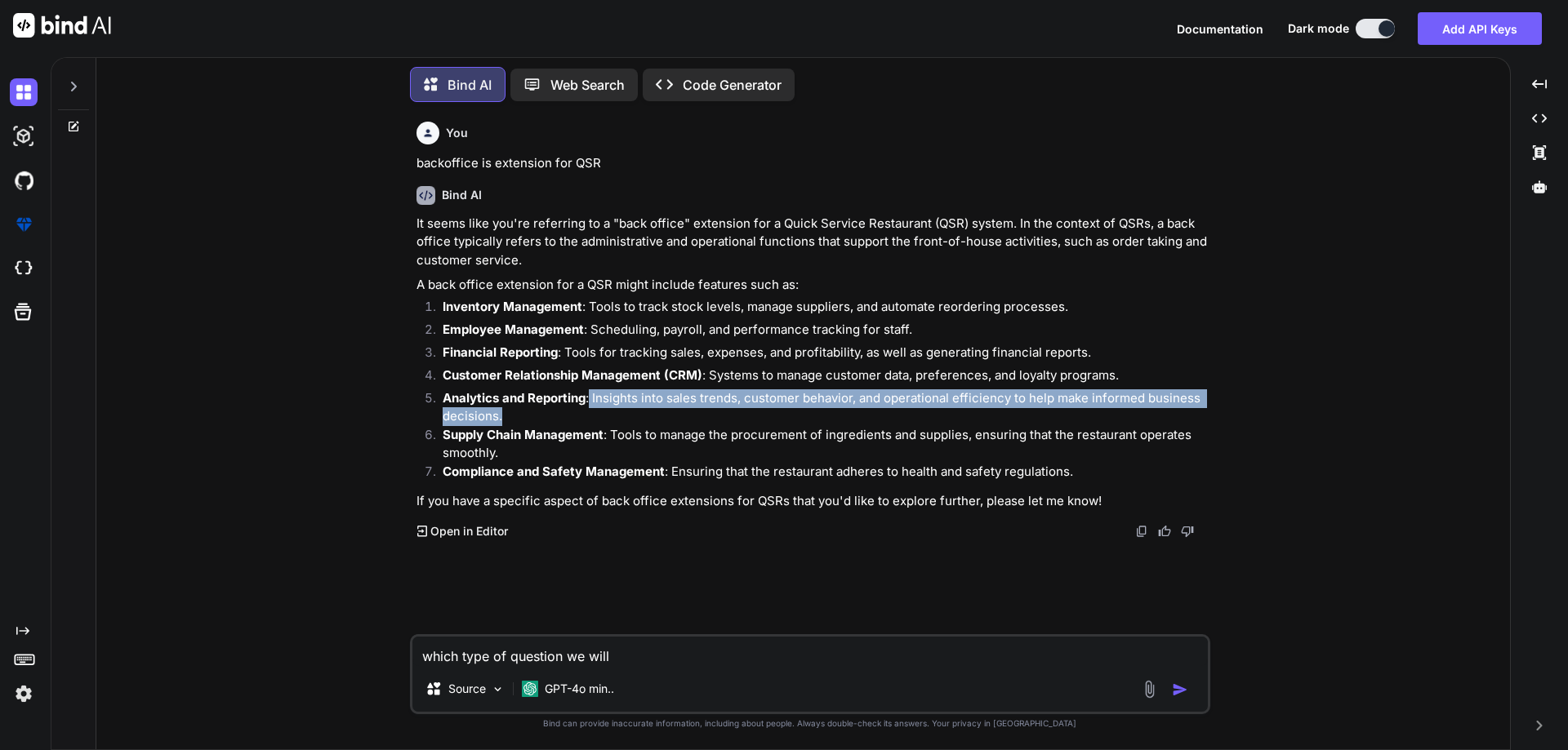
click at [613, 415] on p "Analytics and Reporting : Insights into sales trends, customer behavior, and op…" at bounding box center [824, 407] width 764 height 36
